Goal: Task Accomplishment & Management: Manage account settings

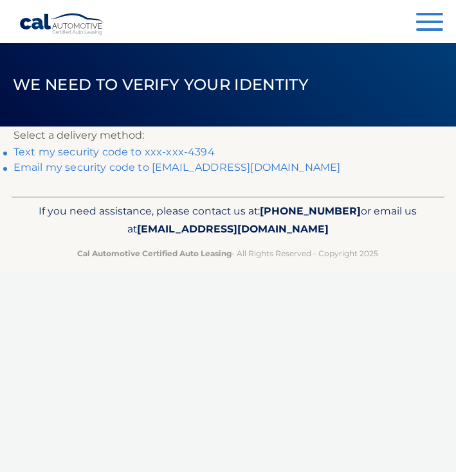
click at [141, 148] on link "Text my security code to xxx-xxx-4394" at bounding box center [113, 152] width 201 height 12
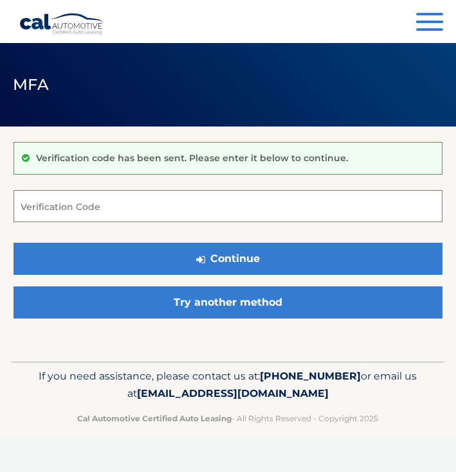
click at [104, 204] on input "Verification Code" at bounding box center [227, 206] width 429 height 32
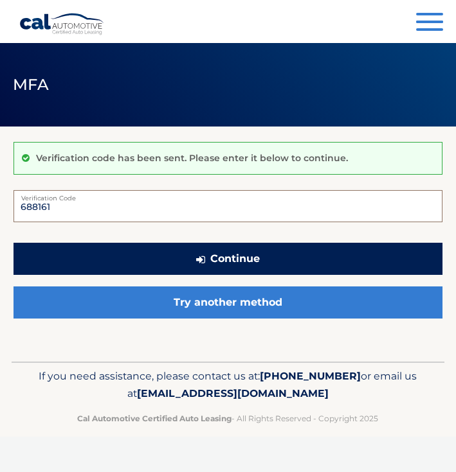
type input "688161"
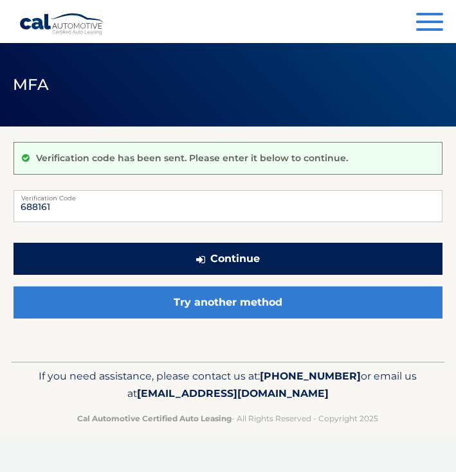
click at [168, 253] on button "Continue" at bounding box center [227, 259] width 429 height 32
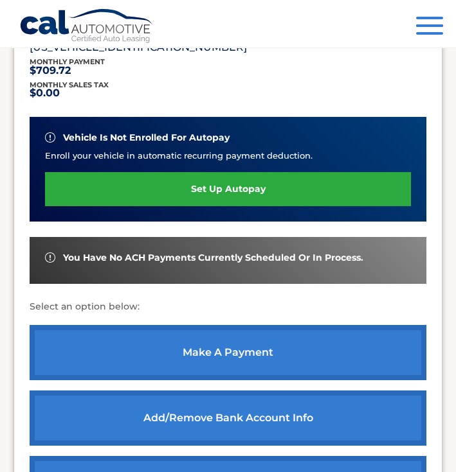
scroll to position [304, 0]
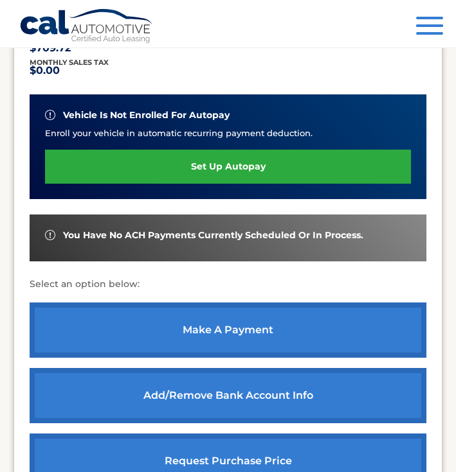
click at [246, 220] on div "You have no ACH payments currently scheduled or in process." at bounding box center [228, 238] width 397 height 47
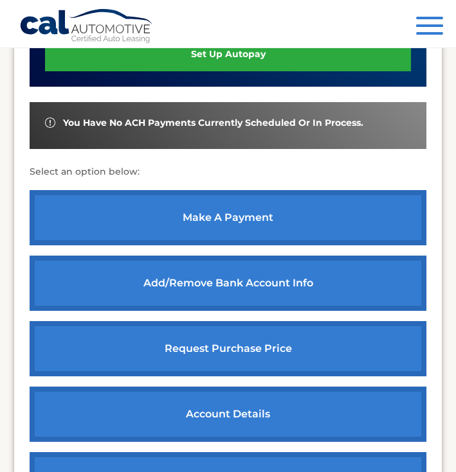
scroll to position [416, 0]
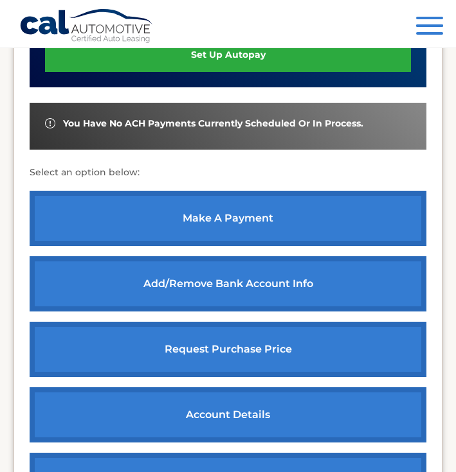
click at [244, 216] on link "make a payment" at bounding box center [228, 218] width 397 height 55
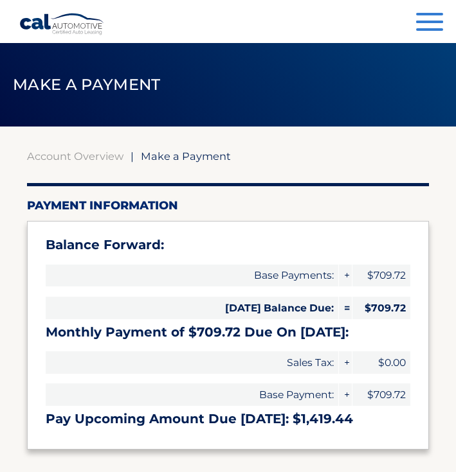
select select "NGFjZTJhYTUtMDM0Yy00ZDg4LWJmYTYtYmM2NzlhMmVkOGFi"
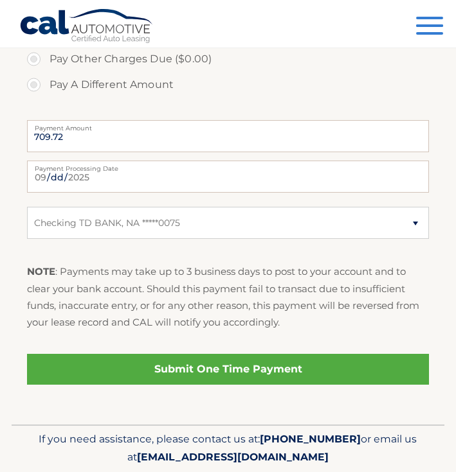
scroll to position [519, 0]
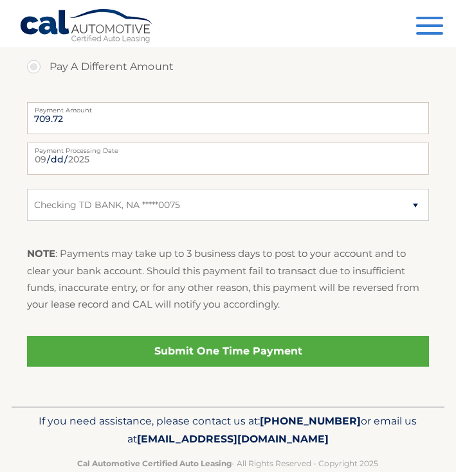
click at [240, 357] on link "Submit One Time Payment" at bounding box center [228, 351] width 402 height 31
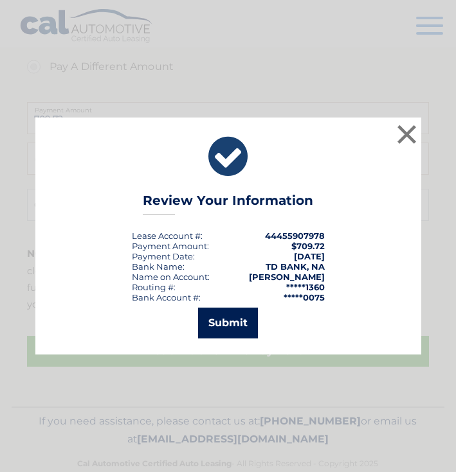
click at [239, 314] on button "Submit" at bounding box center [228, 323] width 60 height 31
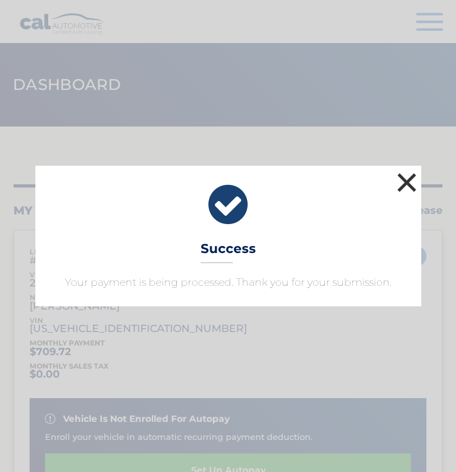
click at [407, 174] on button "×" at bounding box center [407, 183] width 26 height 26
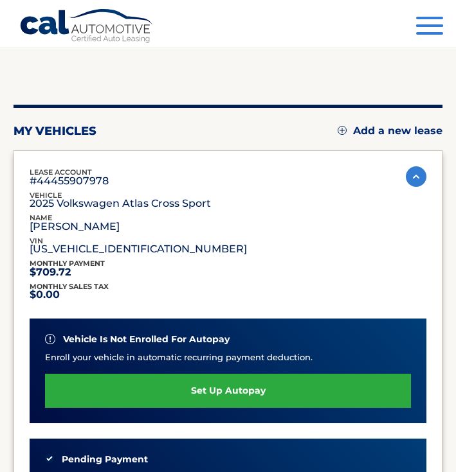
scroll to position [119, 0]
